Goal: Find specific page/section: Find specific page/section

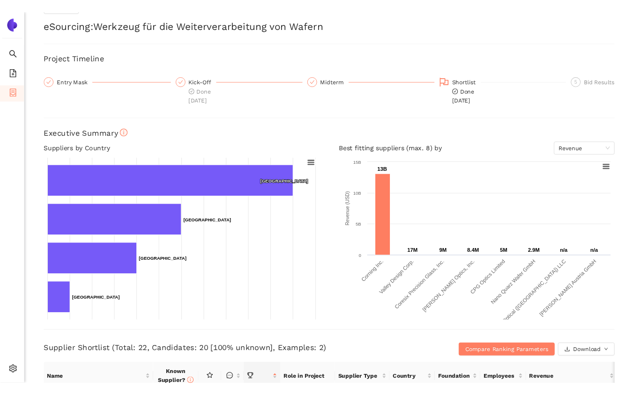
scroll to position [32, 0]
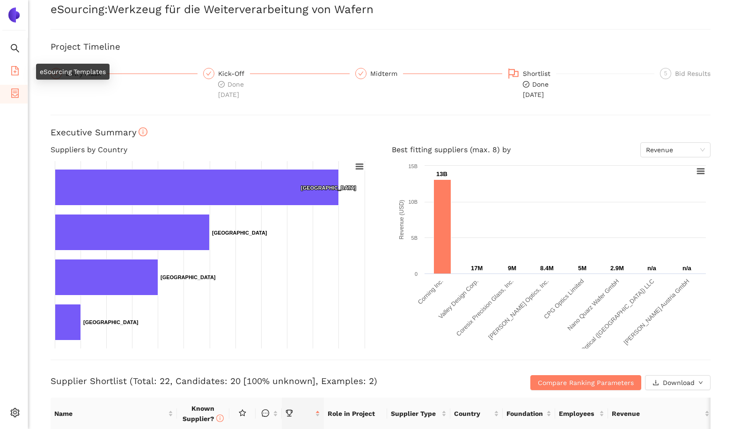
click at [8, 67] on li "eSourcing Templates" at bounding box center [14, 71] width 28 height 19
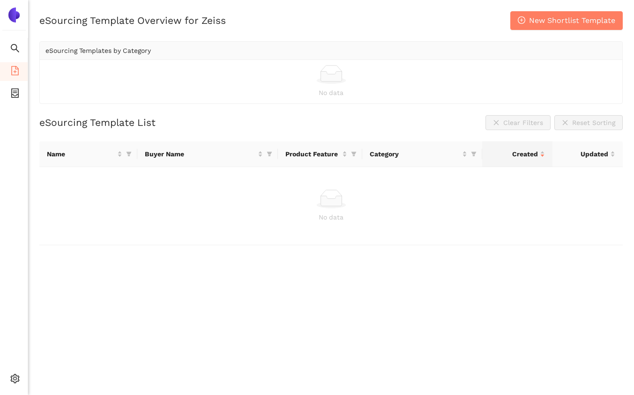
click at [241, 211] on div "No data" at bounding box center [331, 206] width 568 height 33
click at [13, 381] on icon "setting" at bounding box center [14, 378] width 9 height 9
click at [59, 335] on span "My Organization" at bounding box center [72, 334] width 51 height 7
click at [257, 118] on div "eSourcing Template List Clear Filters Reset Sorting" at bounding box center [330, 122] width 583 height 15
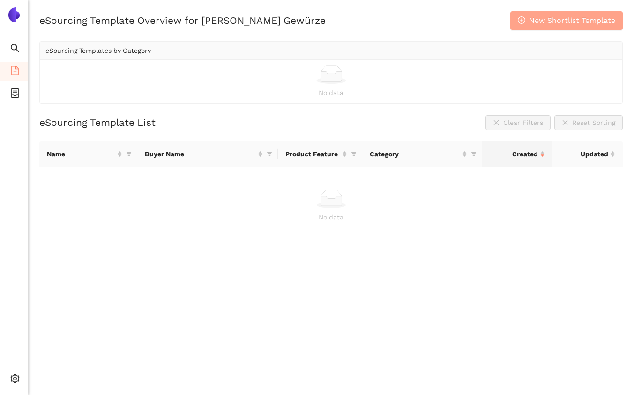
click at [524, 22] on icon "plus-circle" at bounding box center [520, 19] width 7 height 7
